Goal: Information Seeking & Learning: Find specific fact

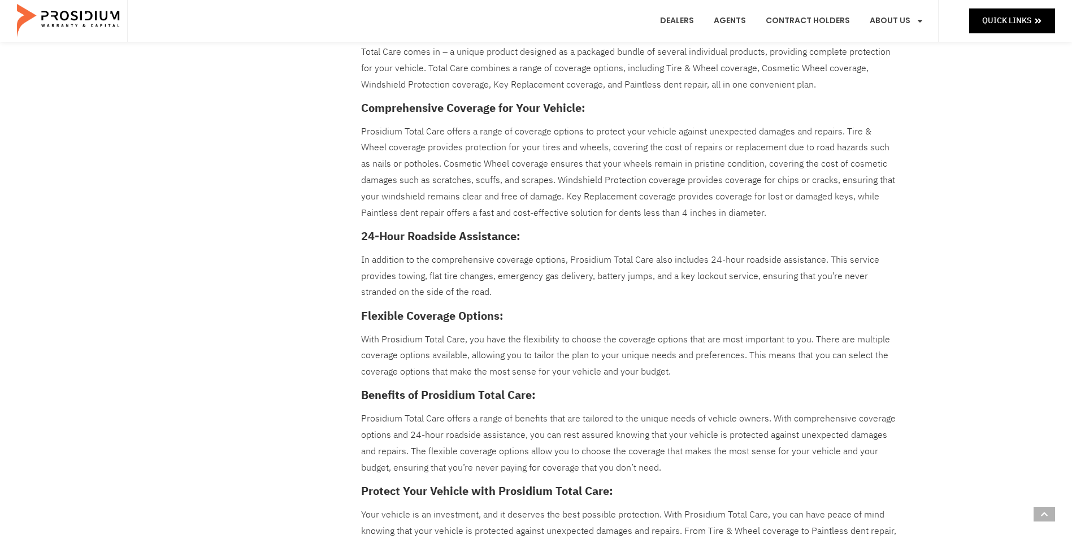
scroll to position [169, 0]
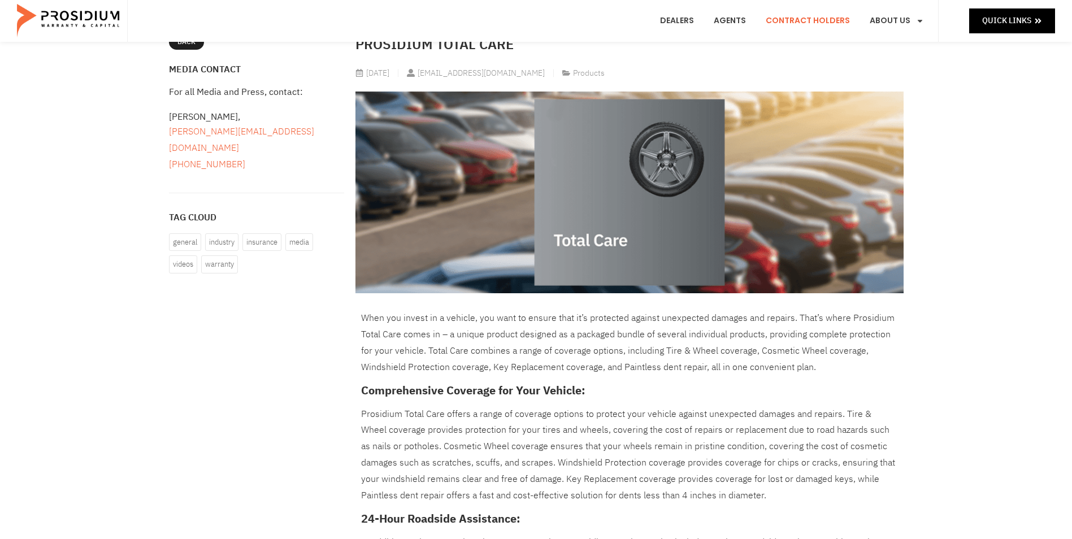
click at [802, 15] on link "Contract Holders" at bounding box center [807, 21] width 101 height 42
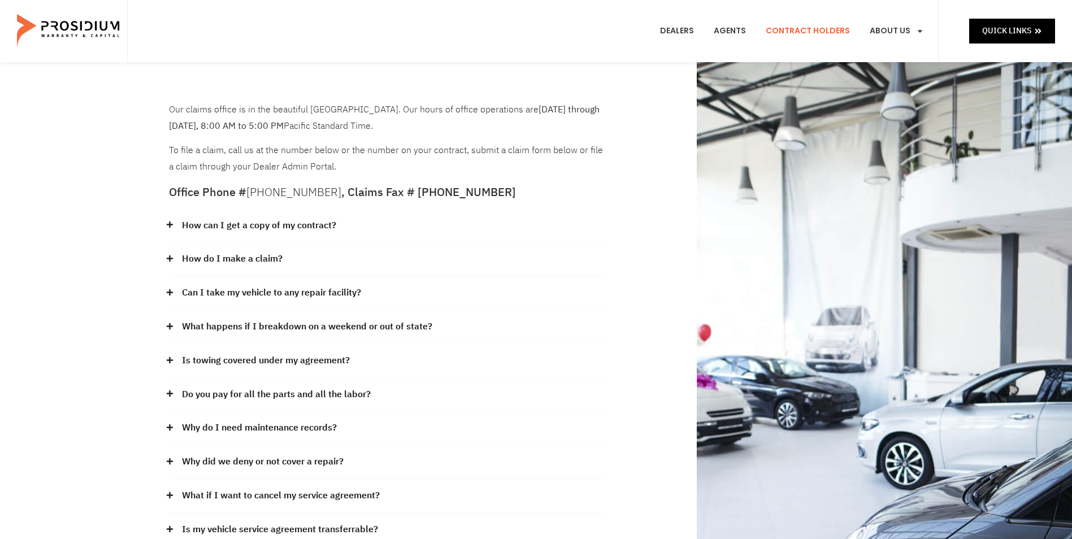
click at [171, 224] on icon at bounding box center [169, 224] width 6 height 6
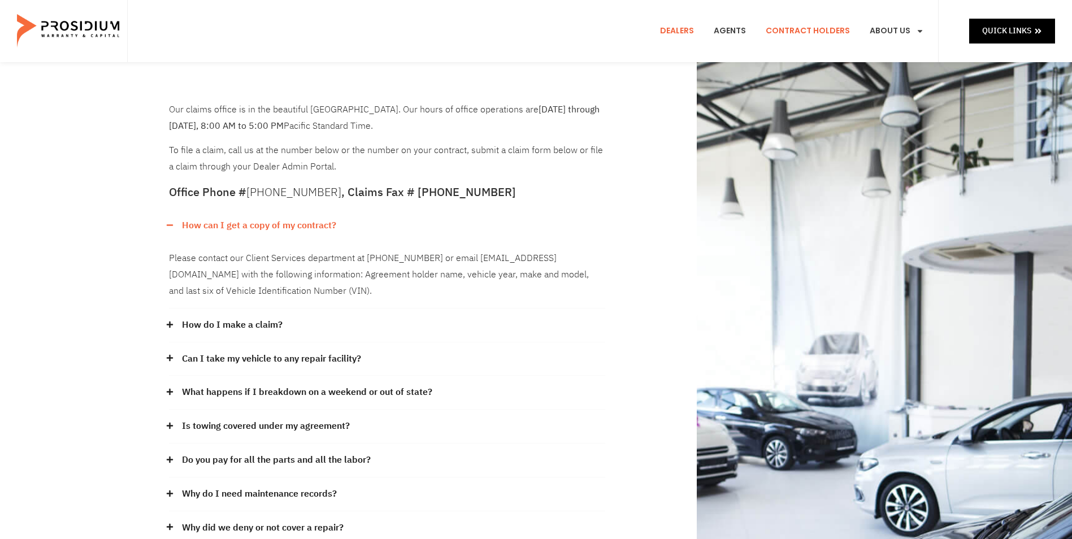
click at [683, 29] on link "Dealers" at bounding box center [676, 31] width 51 height 42
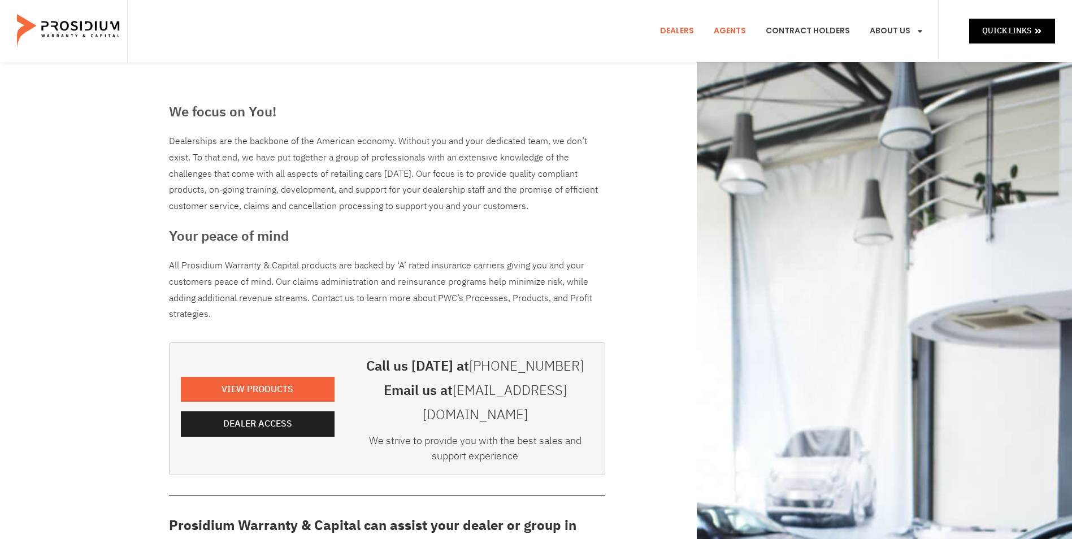
click at [734, 29] on link "Agents" at bounding box center [729, 31] width 49 height 42
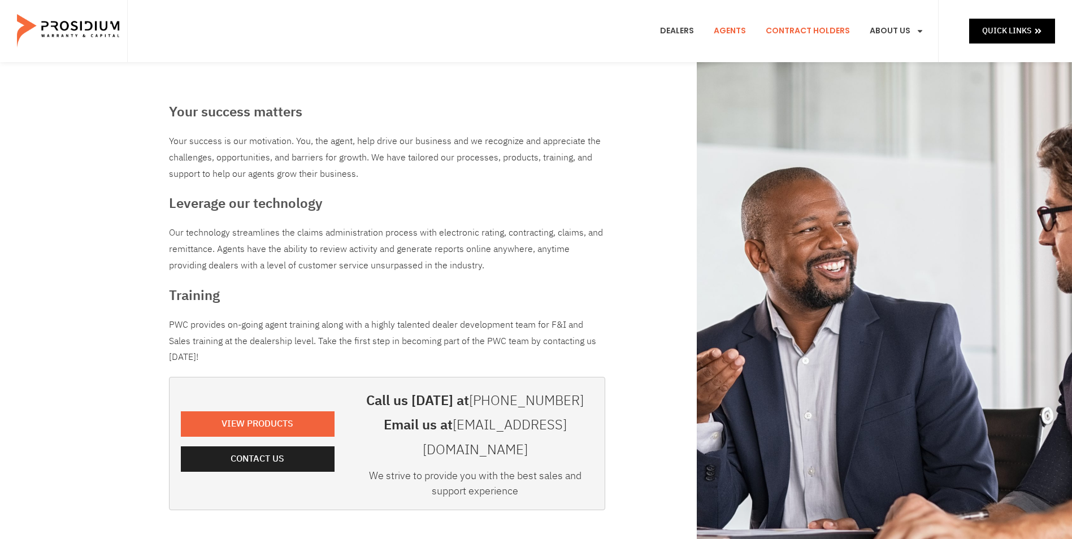
click at [789, 31] on link "Contract Holders" at bounding box center [807, 31] width 101 height 42
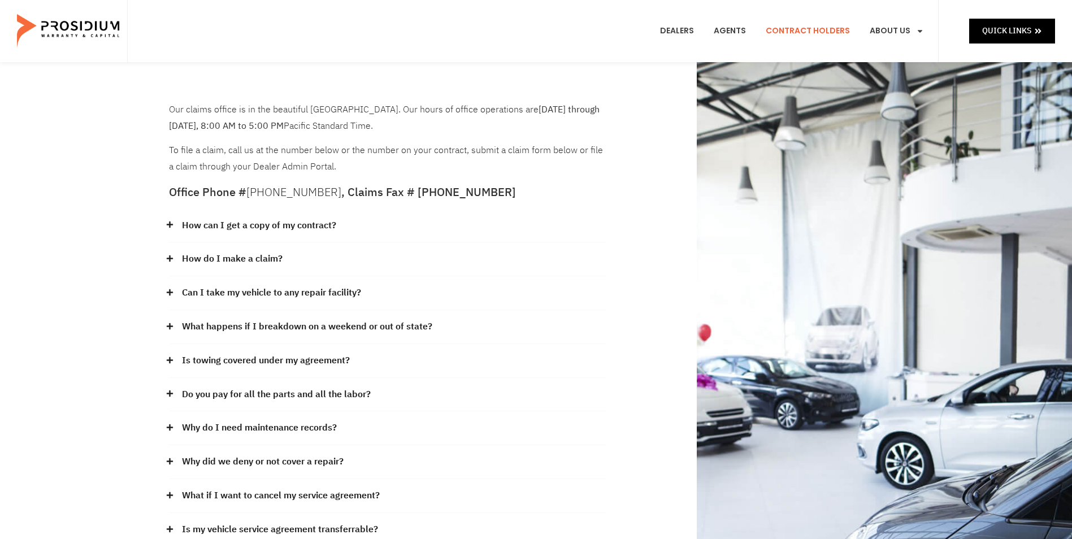
click at [214, 227] on link "How can I get a copy of my contract?" at bounding box center [259, 226] width 154 height 16
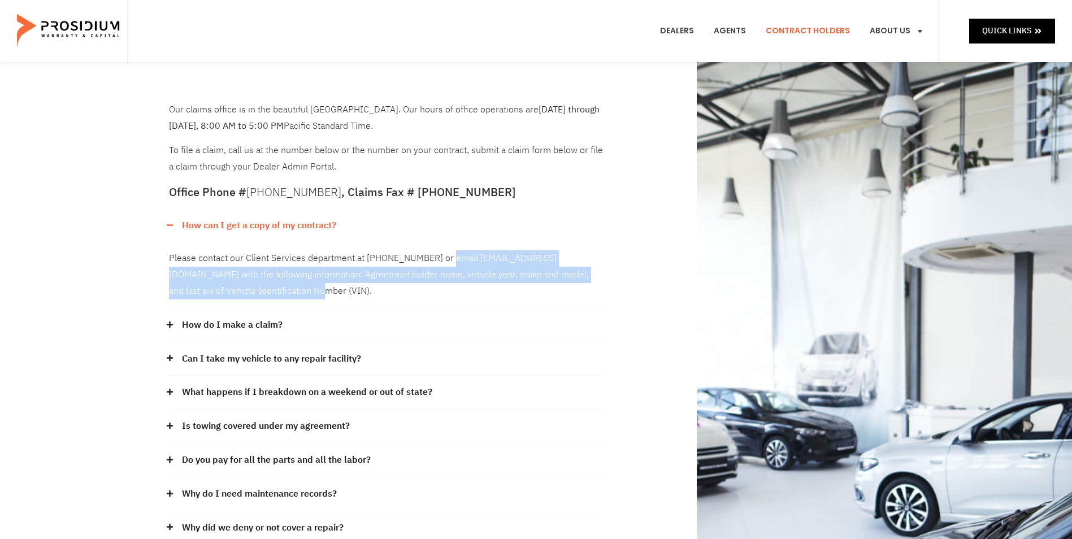
drag, startPoint x: 299, startPoint y: 293, endPoint x: 443, endPoint y: 259, distance: 148.0
click at [443, 259] on div "Please contact our Client Services department at (360) 848-7922 or email admin@…" at bounding box center [387, 275] width 436 height 66
drag, startPoint x: 443, startPoint y: 259, endPoint x: 495, endPoint y: 266, distance: 52.3
copy div "email admin@pwcteam.com with the following information: Agreement holder name, …"
